Goal: Transaction & Acquisition: Purchase product/service

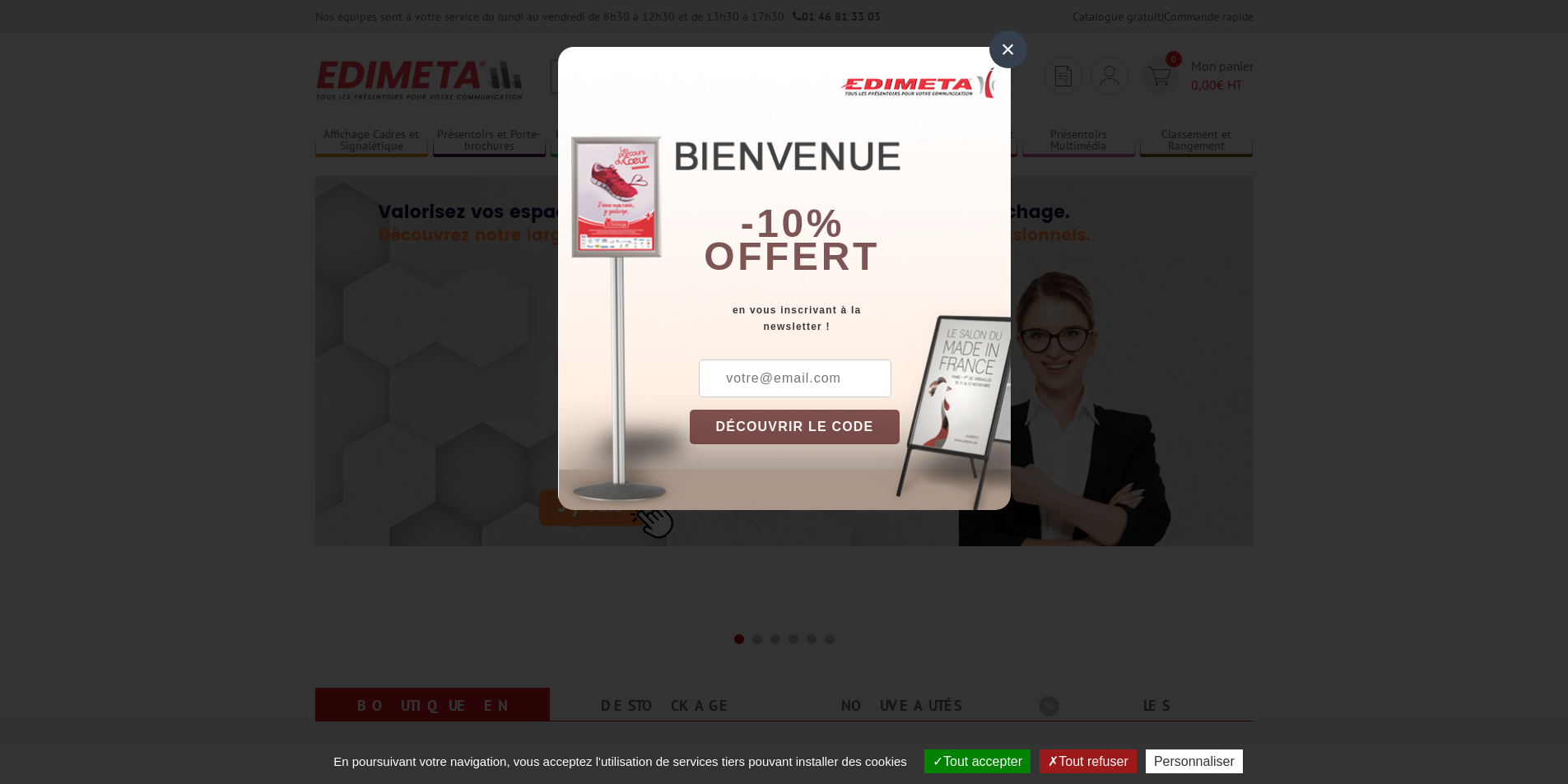
click at [1018, 52] on div "×" at bounding box center [1007, 49] width 38 height 38
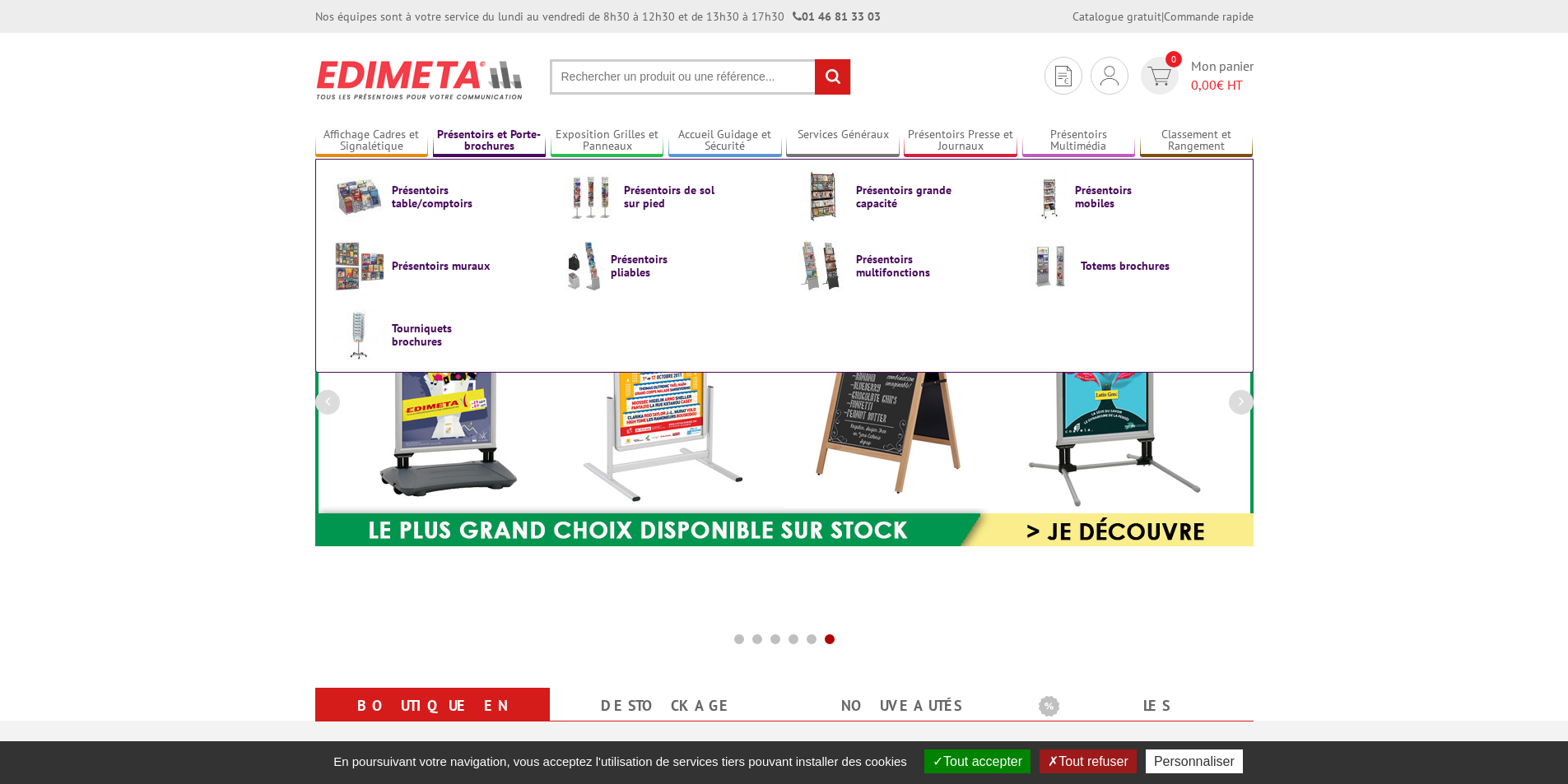
click at [488, 138] on link "Présentoirs et Porte-brochures" at bounding box center [490, 141] width 114 height 28
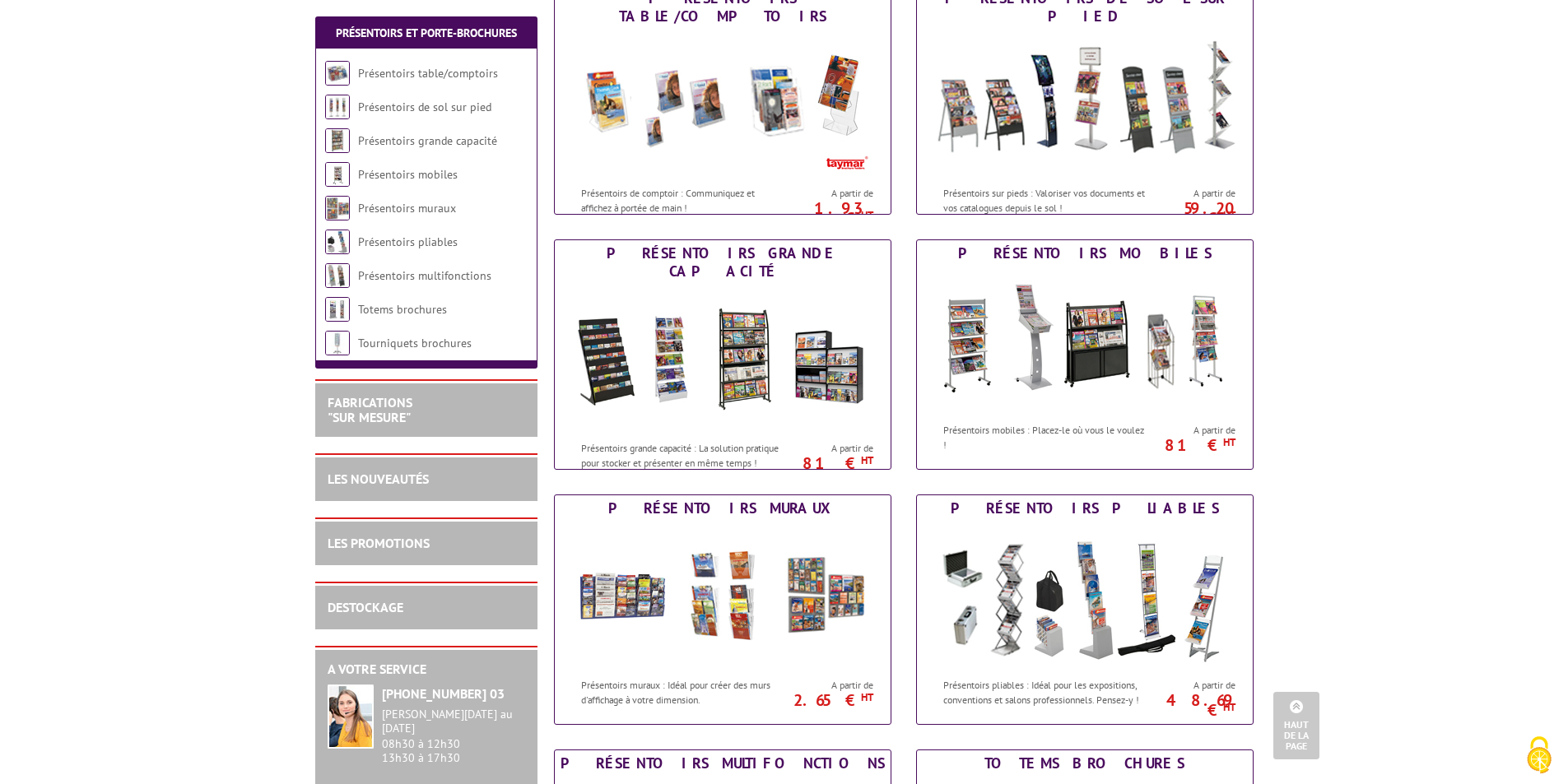
scroll to position [247, 0]
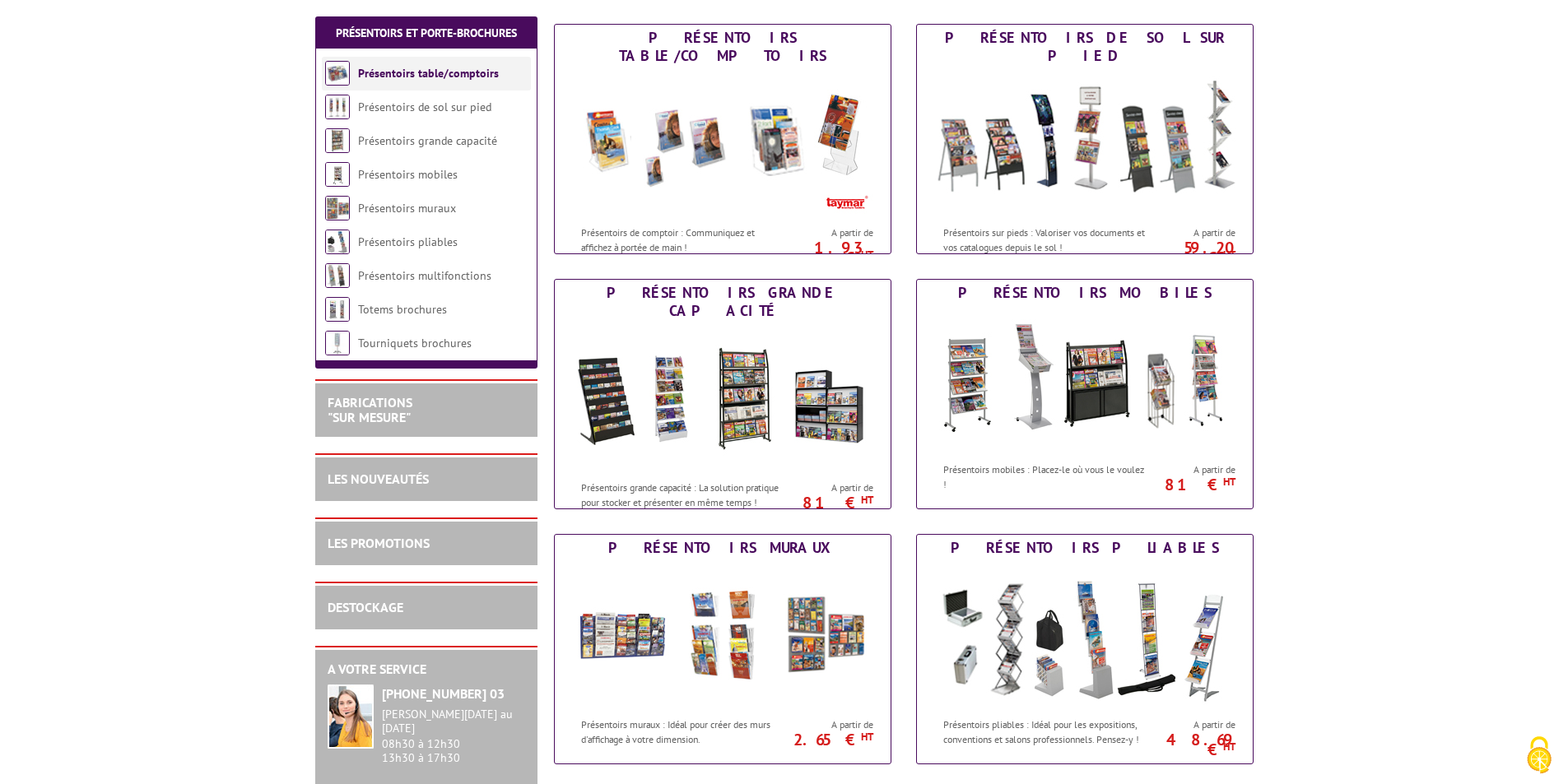
click at [456, 83] on li "Présentoirs table/comptoirs" at bounding box center [427, 73] width 209 height 34
click at [480, 74] on link "Présentoirs table/comptoirs" at bounding box center [428, 73] width 140 height 15
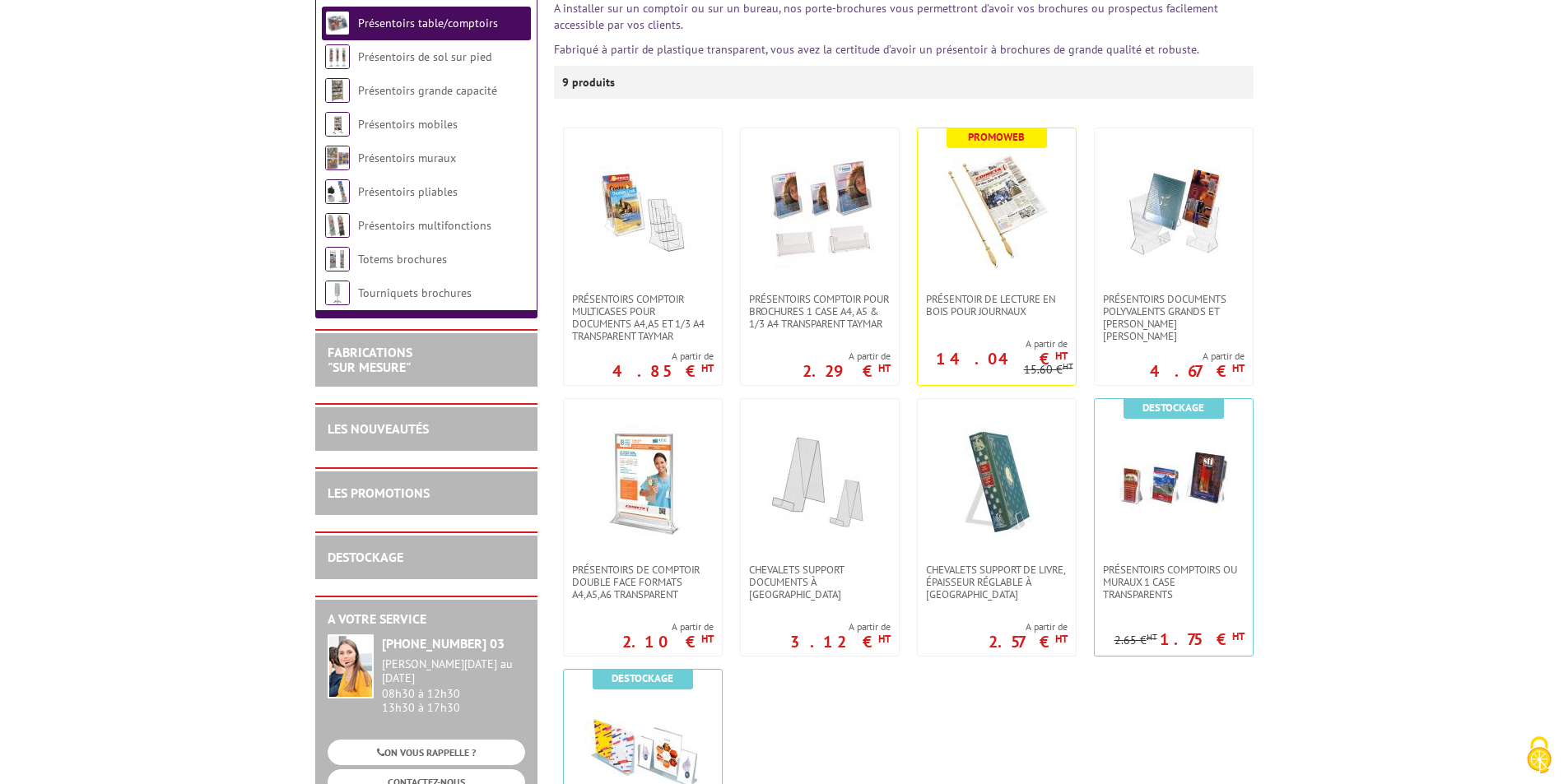
scroll to position [247, 0]
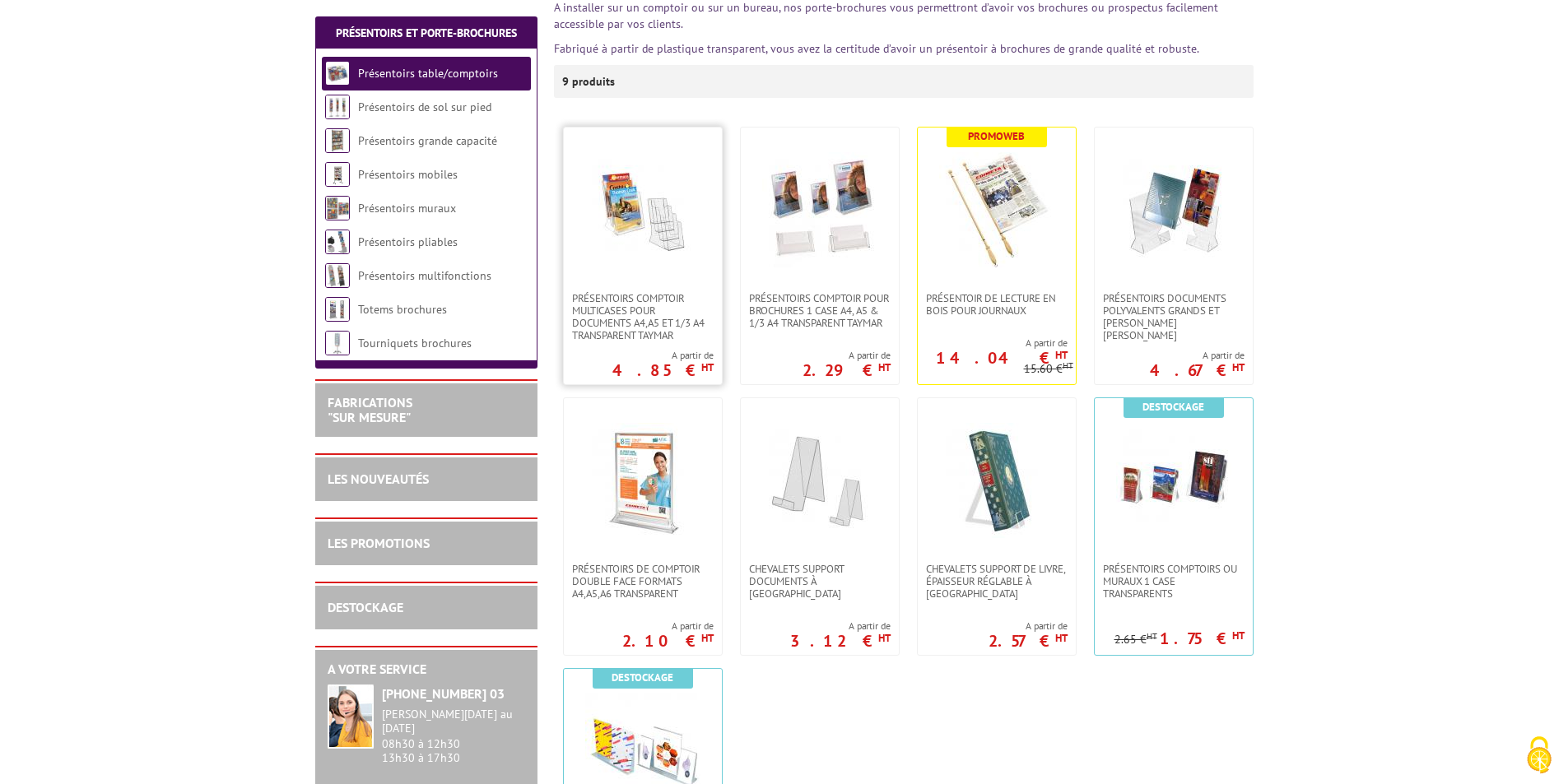
click at [658, 229] on img at bounding box center [643, 210] width 116 height 116
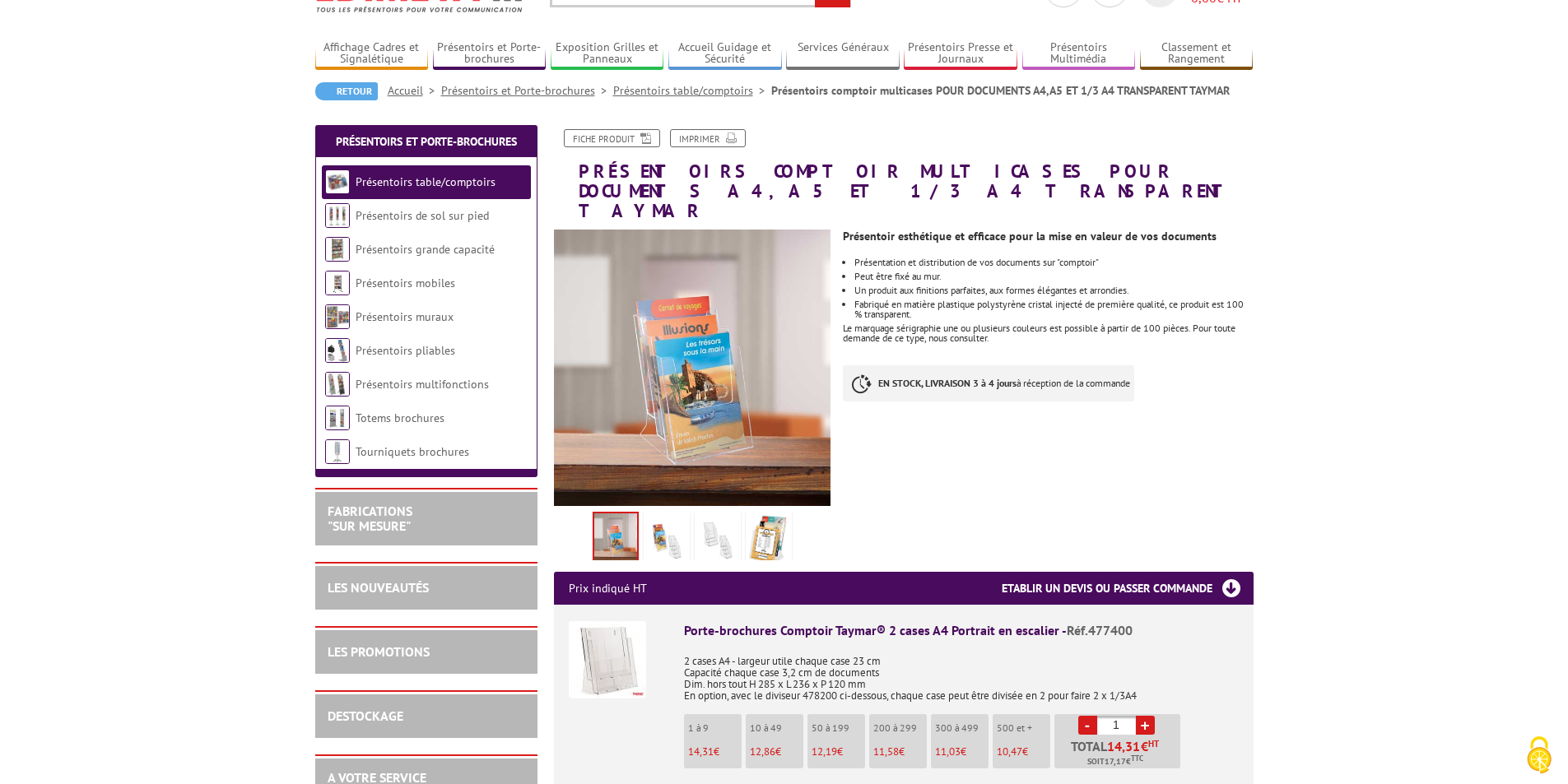
scroll to position [247, 0]
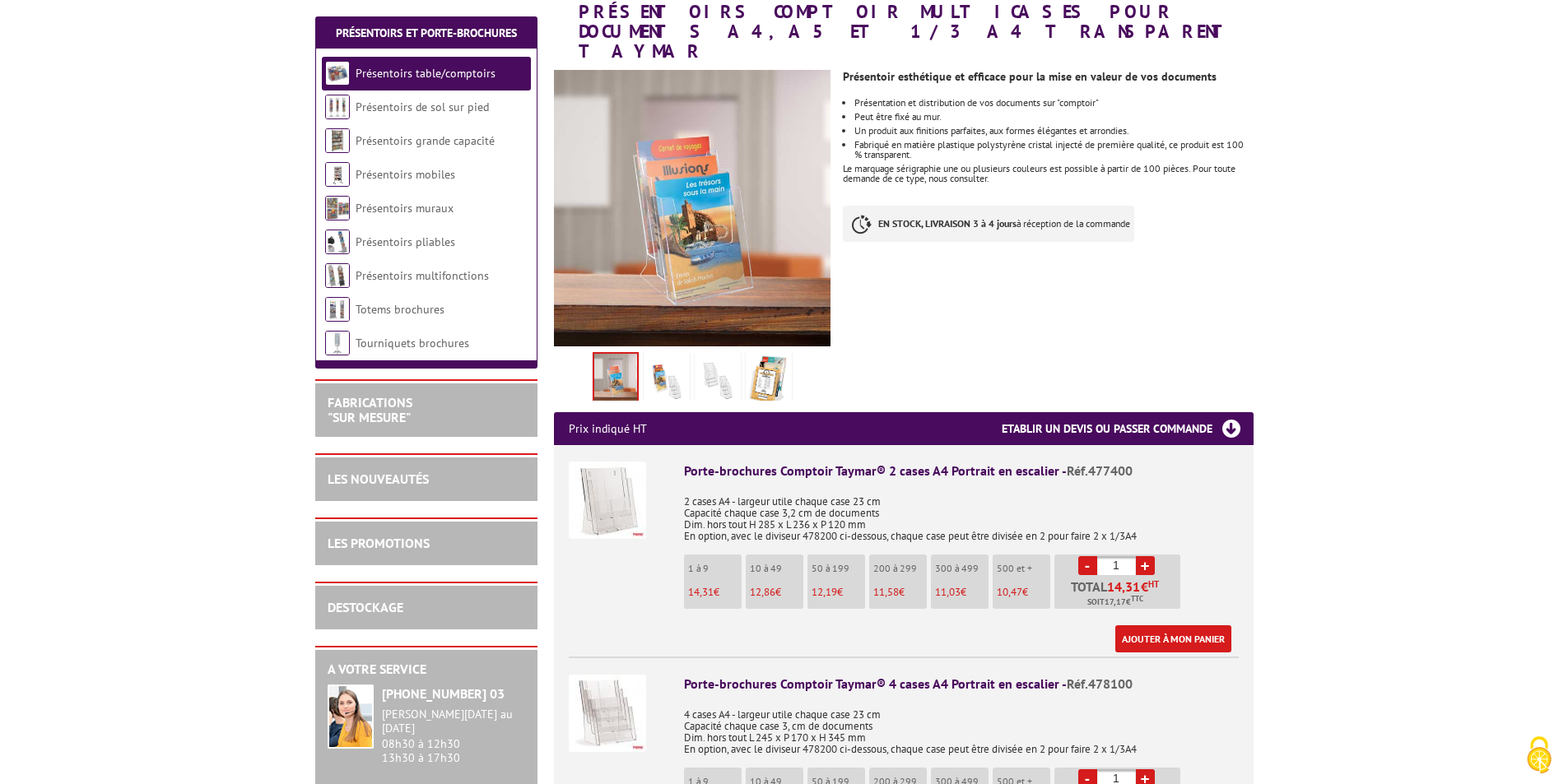
click at [713, 356] on img at bounding box center [717, 381] width 39 height 51
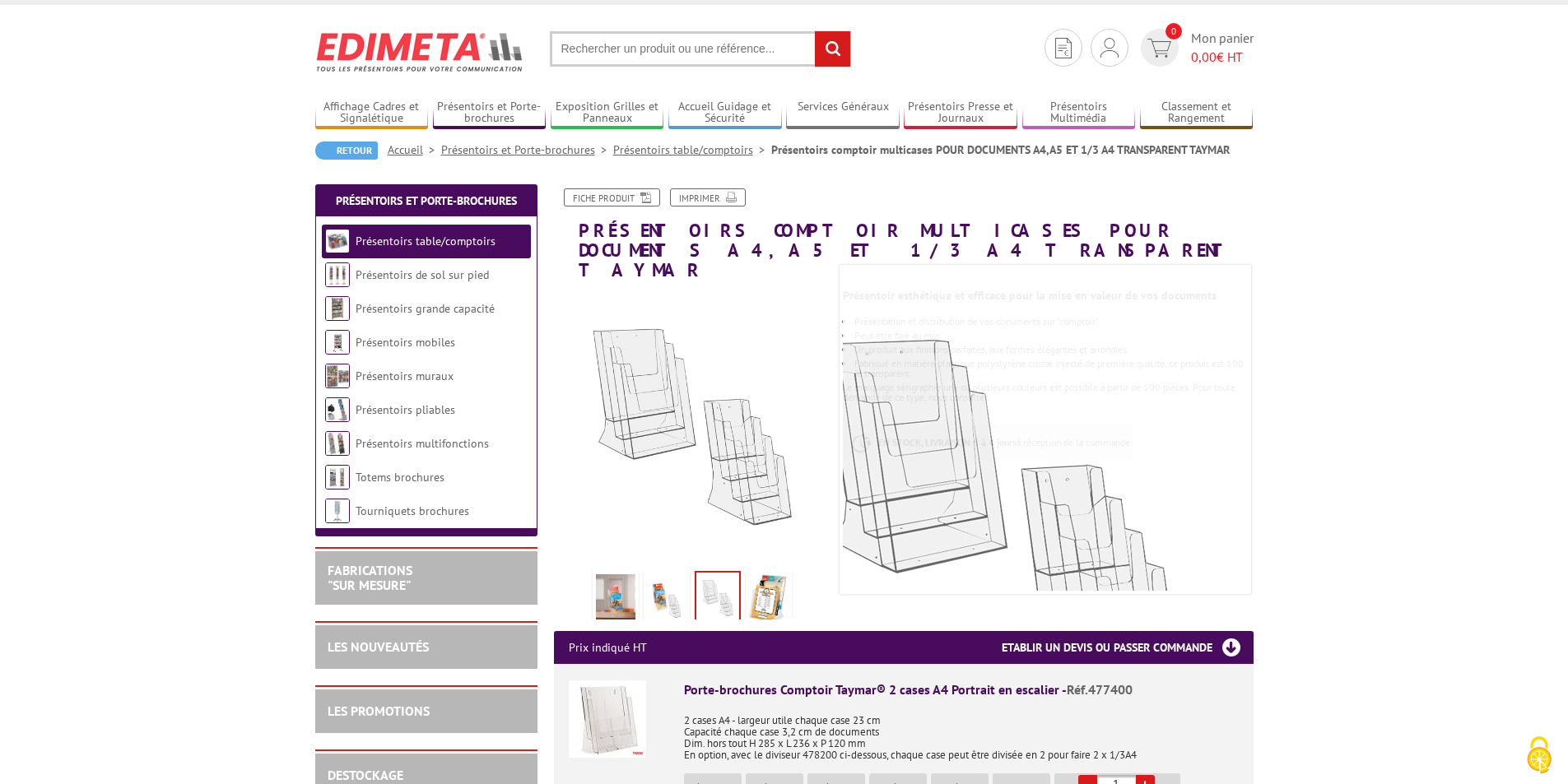
scroll to position [0, 0]
